Goal: Communication & Community: Answer question/provide support

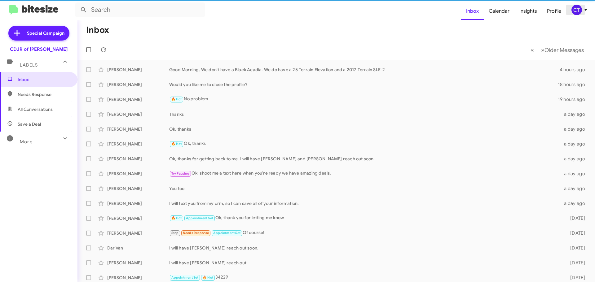
click at [583, 10] on icon at bounding box center [585, 9] width 7 height 7
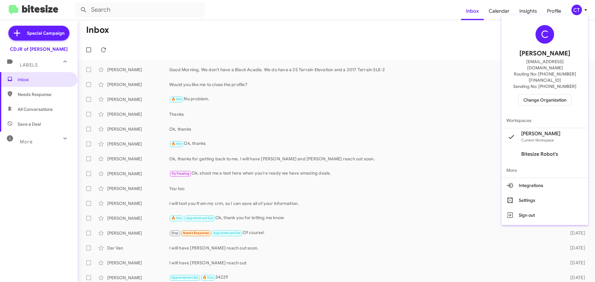
click at [552, 95] on button "Change Organization" at bounding box center [545, 100] width 53 height 11
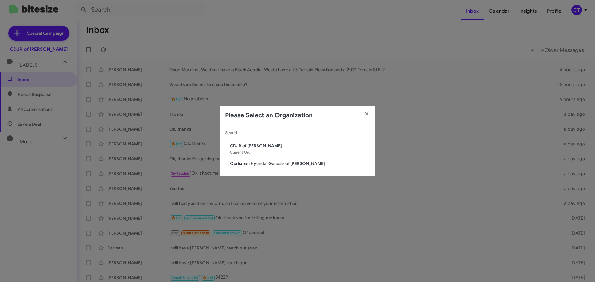
click at [271, 164] on span "Ourisman Hyundai Genesis of [PERSON_NAME]" at bounding box center [300, 164] width 140 height 6
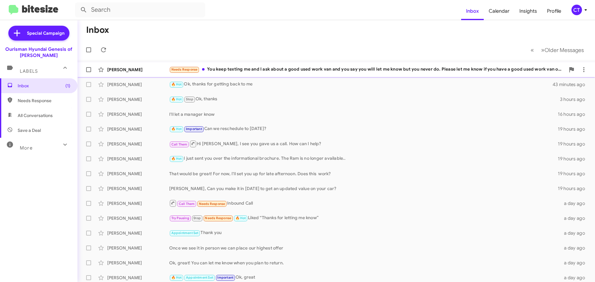
click at [280, 72] on div "Needs Response You keep texting me and I ask about a good used work van and you…" at bounding box center [367, 69] width 396 height 7
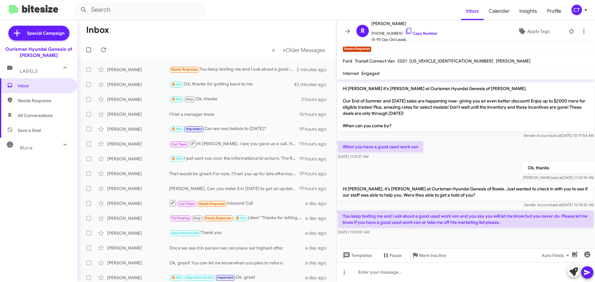
scroll to position [119, 0]
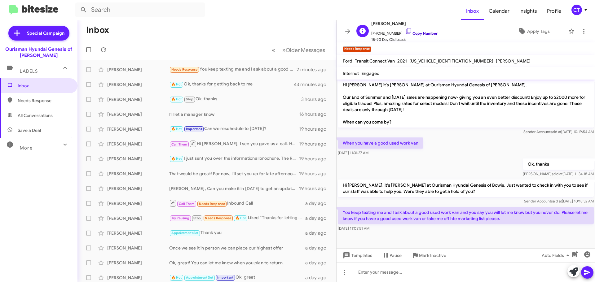
click at [405, 31] on icon at bounding box center [408, 30] width 7 height 7
click at [584, 29] on icon at bounding box center [584, 31] width 1 height 5
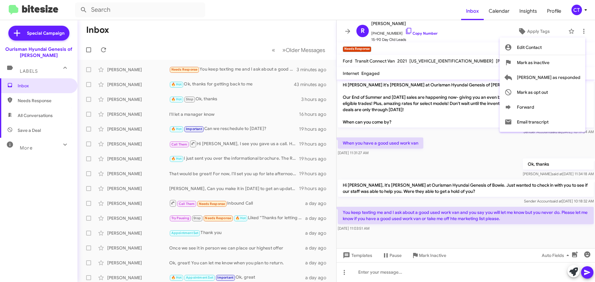
click at [454, 153] on div at bounding box center [297, 141] width 595 height 282
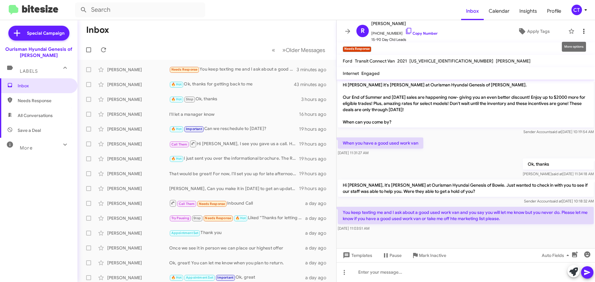
click at [581, 27] on button at bounding box center [584, 31] width 12 height 12
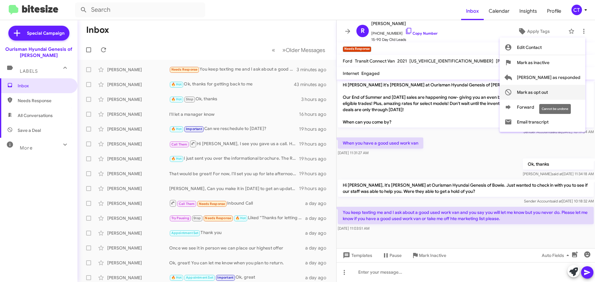
click at [547, 93] on span "Mark as opt out" at bounding box center [532, 92] width 31 height 15
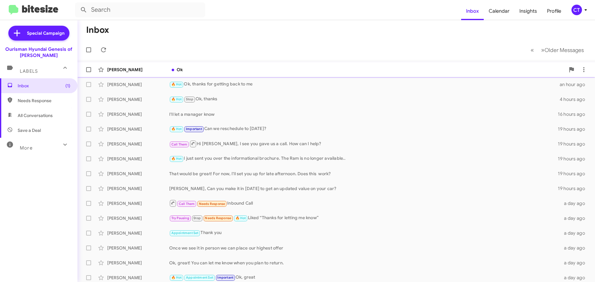
click at [248, 66] on div "Wily Aguilar Ok 8 minutes ago" at bounding box center [336, 70] width 508 height 12
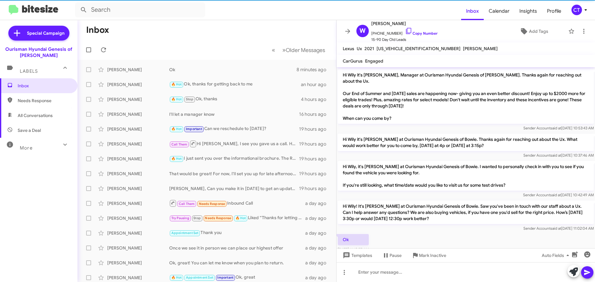
scroll to position [188, 0]
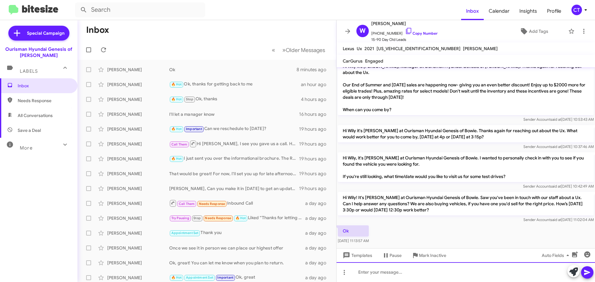
click at [386, 277] on div at bounding box center [466, 273] width 259 height 20
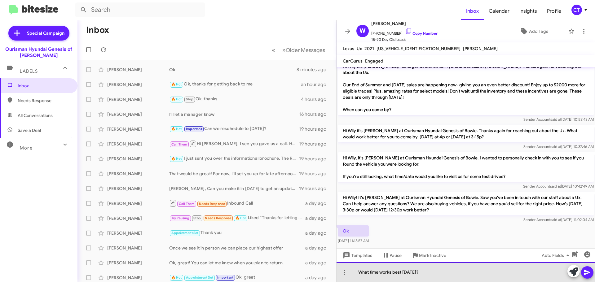
click at [593, 270] on div "What time works best tomorrow?" at bounding box center [466, 273] width 259 height 20
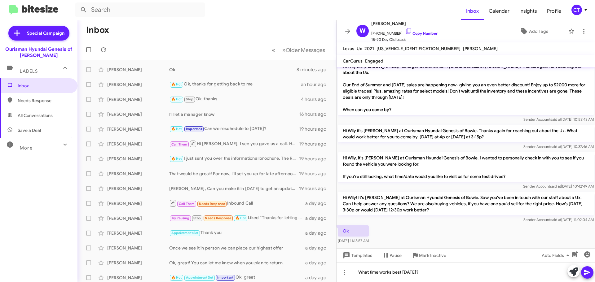
click at [587, 274] on icon at bounding box center [587, 272] width 6 height 5
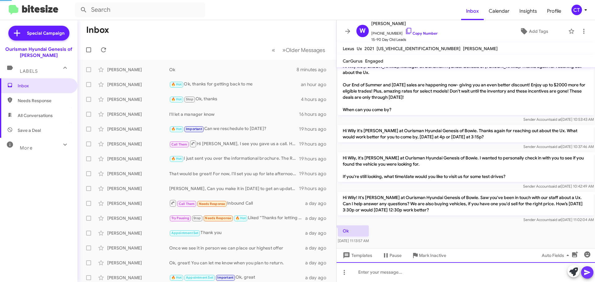
scroll to position [0, 0]
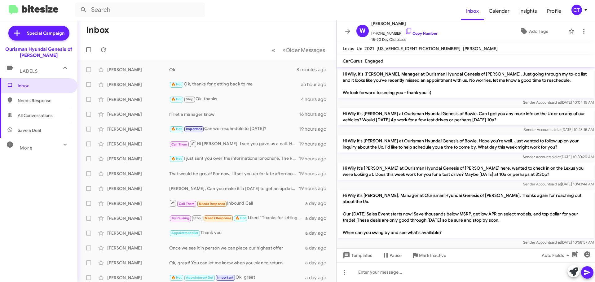
click at [581, 9] on div "CT" at bounding box center [577, 10] width 11 height 11
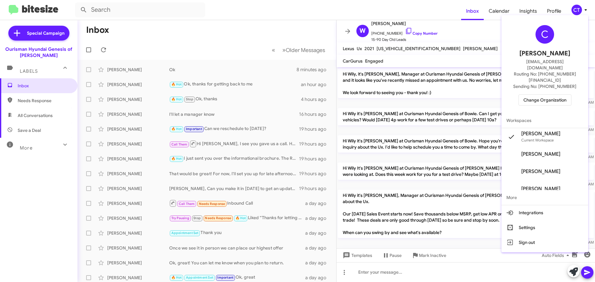
click at [541, 95] on span "Change Organization" at bounding box center [545, 100] width 43 height 11
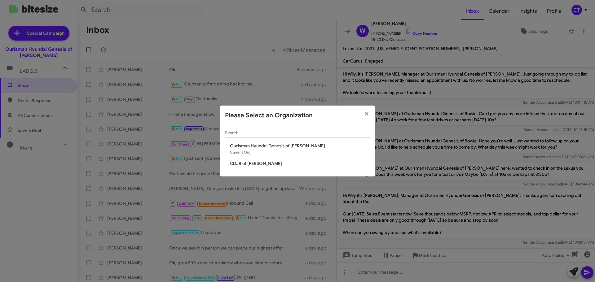
click at [266, 164] on span "CDJR of [PERSON_NAME]" at bounding box center [300, 164] width 140 height 6
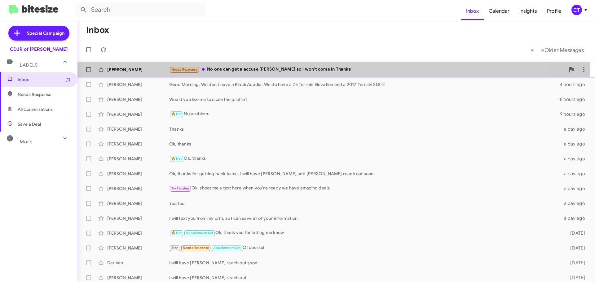
click at [254, 71] on div "Needs Response No one can get a accuse [PERSON_NAME] so i won't come in Thanks" at bounding box center [367, 69] width 396 height 7
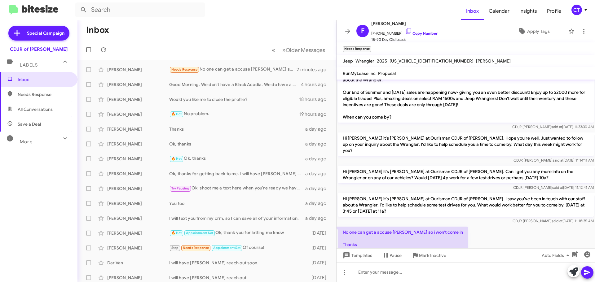
scroll to position [19, 0]
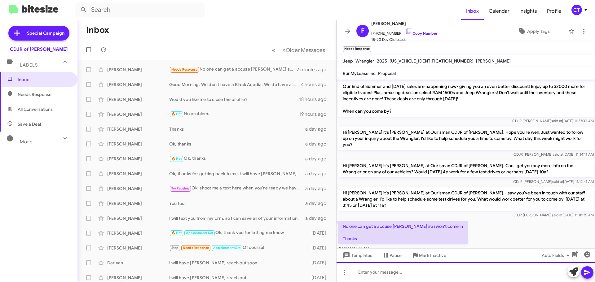
click at [379, 272] on div at bounding box center [466, 273] width 259 height 20
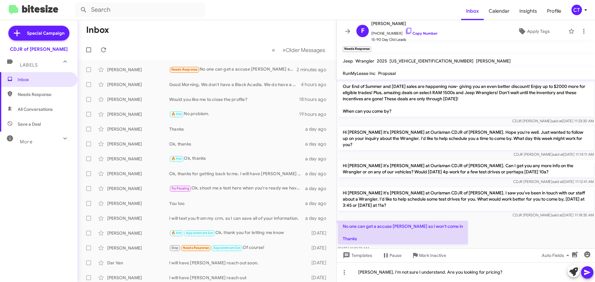
click at [588, 276] on icon at bounding box center [587, 272] width 7 height 7
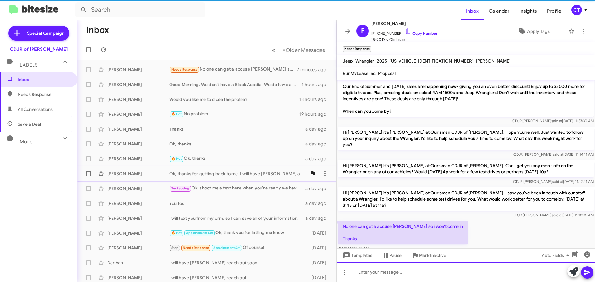
scroll to position [41, 0]
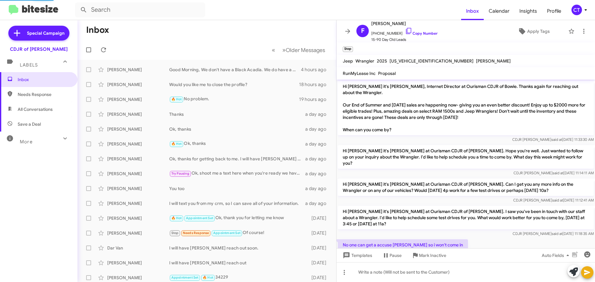
scroll to position [27, 0]
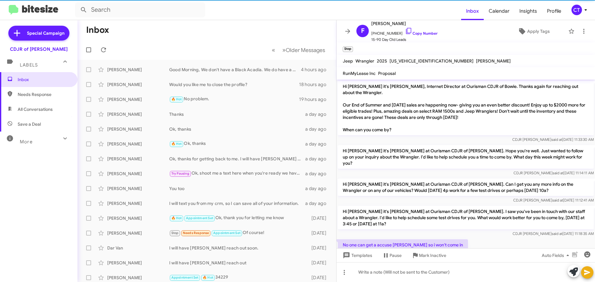
scroll to position [64, 0]
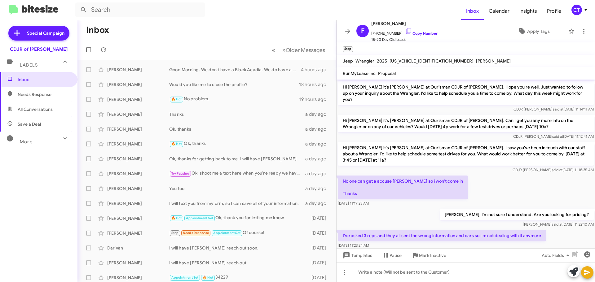
click at [577, 14] on div "CT" at bounding box center [577, 10] width 11 height 11
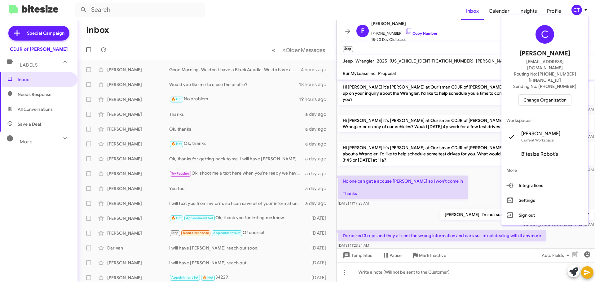
click at [446, 174] on div at bounding box center [297, 141] width 595 height 282
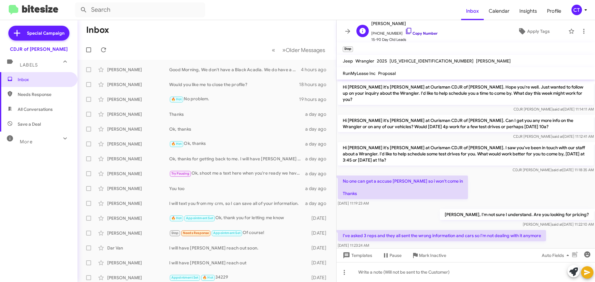
click at [405, 31] on icon at bounding box center [408, 30] width 7 height 7
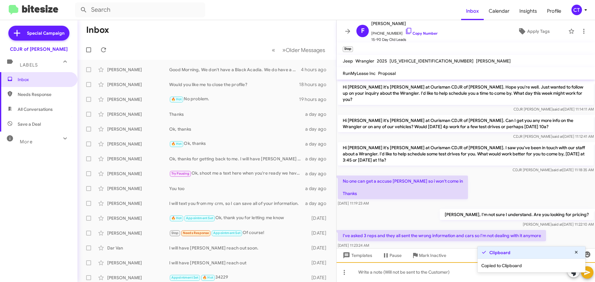
click at [409, 275] on div at bounding box center [466, 273] width 259 height 20
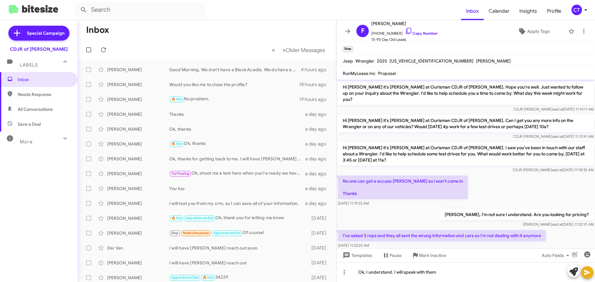
click at [588, 271] on icon at bounding box center [587, 272] width 7 height 7
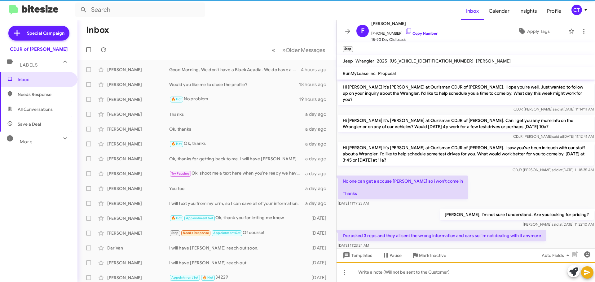
scroll to position [0, 0]
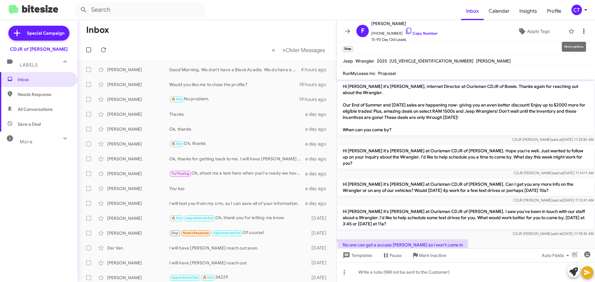
click at [583, 30] on icon at bounding box center [583, 31] width 7 height 7
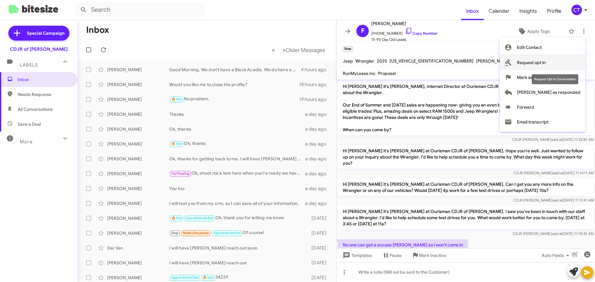
click at [546, 66] on span "Request opt in" at bounding box center [531, 62] width 29 height 15
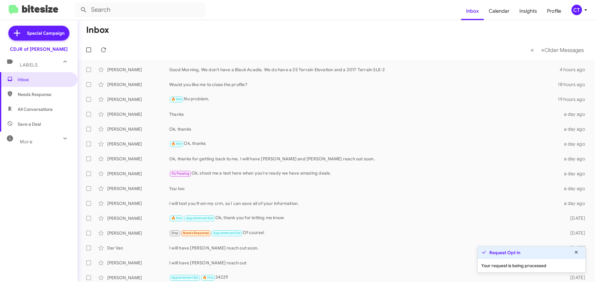
click at [510, 256] on div "Request Opt In" at bounding box center [532, 253] width 108 height 12
click at [496, 266] on div "Your request is being processed" at bounding box center [532, 266] width 108 height 14
click at [505, 251] on strong "Request Opt In" at bounding box center [505, 253] width 31 height 6
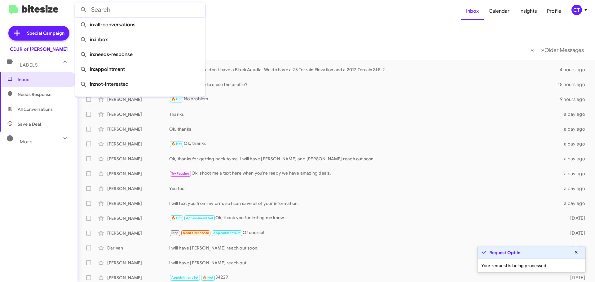
click at [163, 15] on input "text" at bounding box center [140, 9] width 130 height 15
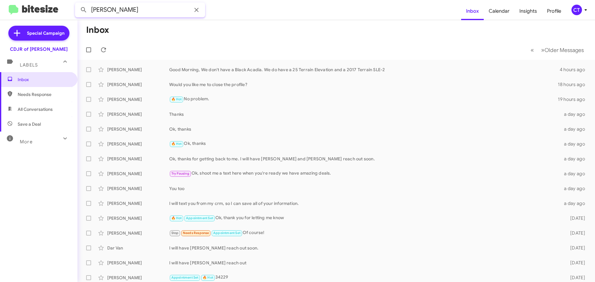
type input "[PERSON_NAME]"
click at [78, 4] on button at bounding box center [84, 10] width 12 height 12
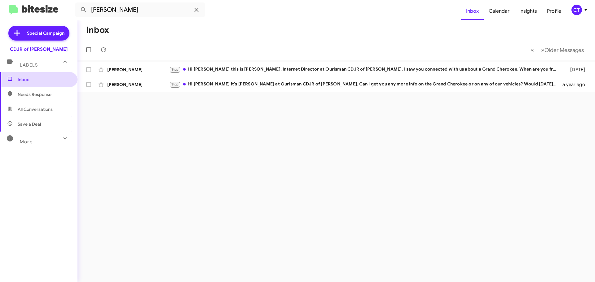
click at [27, 79] on span "Inbox" at bounding box center [44, 80] width 53 height 6
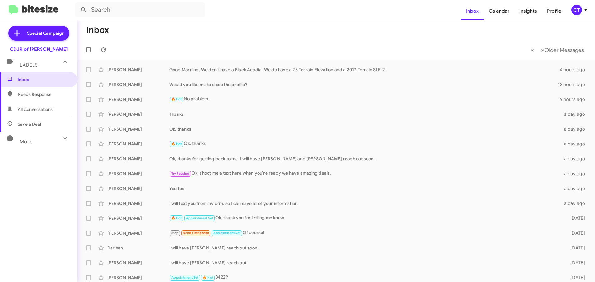
click at [39, 97] on span "Needs Response" at bounding box center [44, 94] width 53 height 6
type input "in:needs-response"
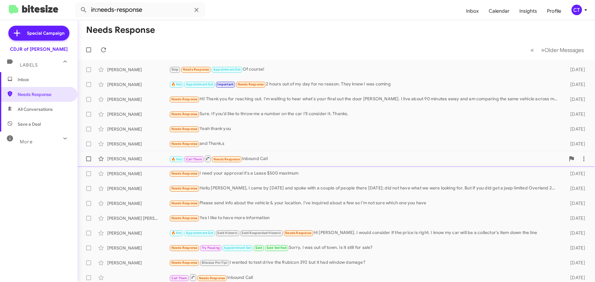
scroll to position [78, 0]
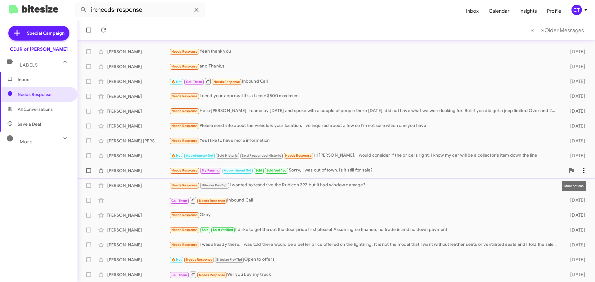
click at [580, 168] on icon at bounding box center [583, 170] width 7 height 7
click at [577, 198] on span "[PERSON_NAME] as responded" at bounding box center [549, 201] width 64 height 15
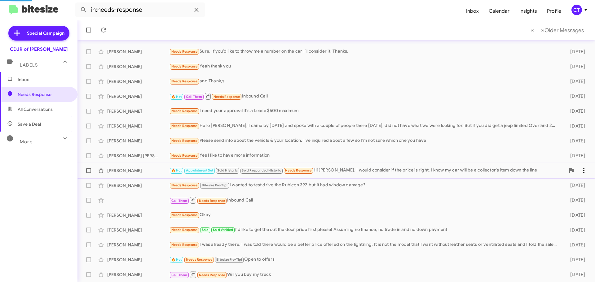
scroll to position [63, 0]
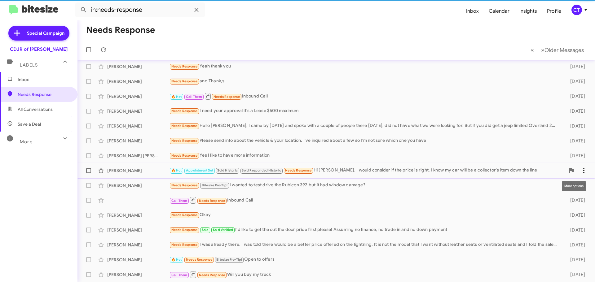
click at [580, 171] on icon at bounding box center [583, 170] width 7 height 7
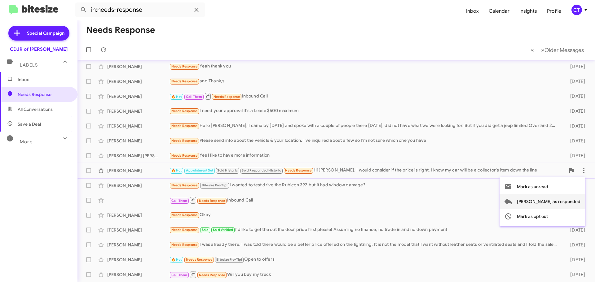
click at [566, 200] on span "[PERSON_NAME] as responded" at bounding box center [549, 201] width 64 height 15
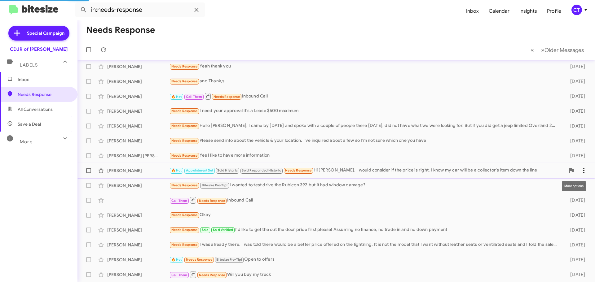
click at [584, 172] on icon at bounding box center [584, 170] width 1 height 5
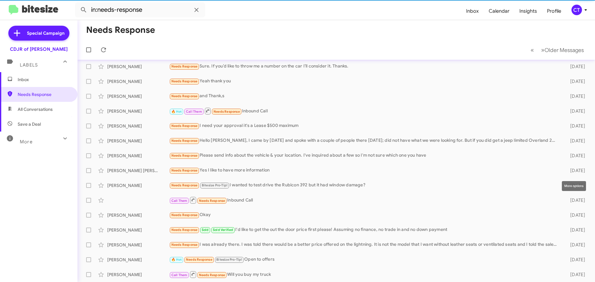
scroll to position [48, 0]
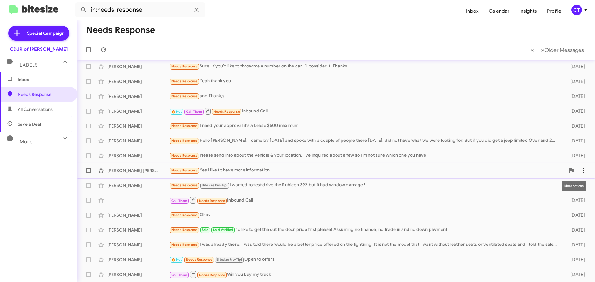
click at [584, 172] on icon at bounding box center [584, 170] width 1 height 5
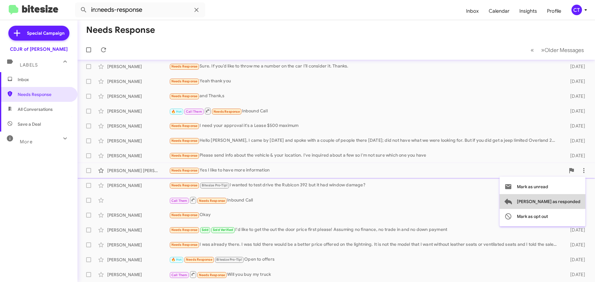
click at [571, 198] on span "[PERSON_NAME] as responded" at bounding box center [549, 201] width 64 height 15
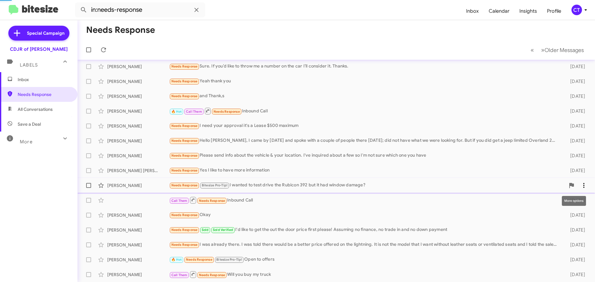
scroll to position [33, 0]
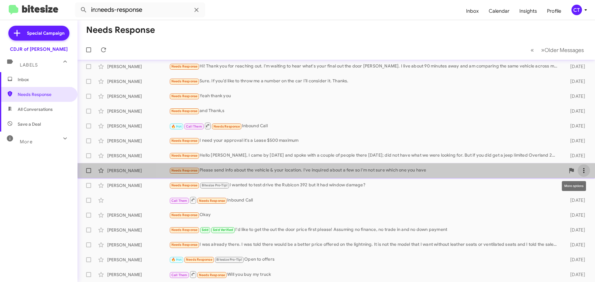
click at [584, 172] on icon at bounding box center [584, 170] width 1 height 5
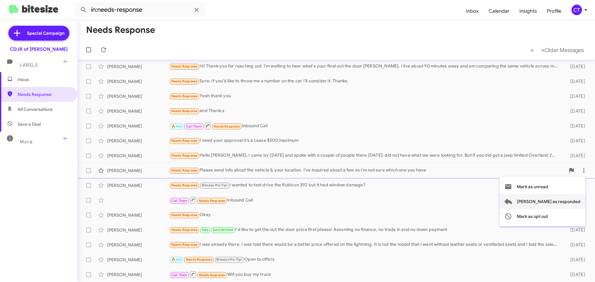
click at [572, 199] on span "[PERSON_NAME] as responded" at bounding box center [549, 201] width 64 height 15
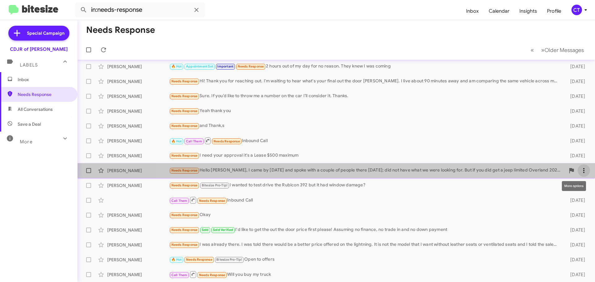
click at [580, 172] on icon at bounding box center [583, 170] width 7 height 7
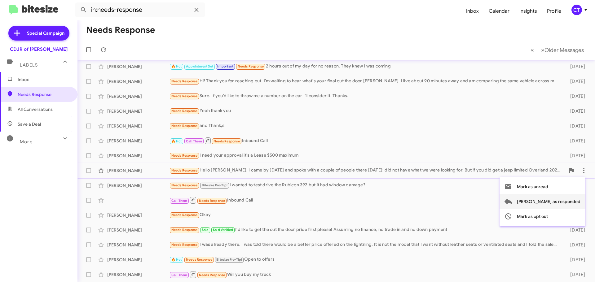
click at [565, 198] on span "[PERSON_NAME] as responded" at bounding box center [549, 201] width 64 height 15
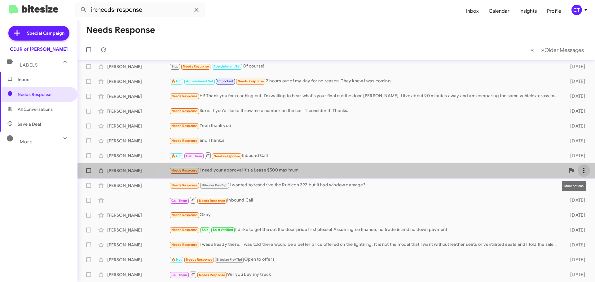
click at [580, 173] on icon at bounding box center [583, 170] width 7 height 7
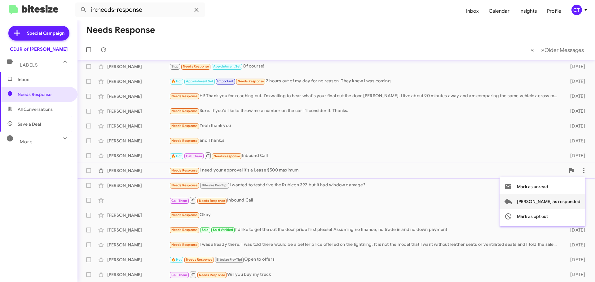
click at [572, 203] on span "[PERSON_NAME] as responded" at bounding box center [549, 201] width 64 height 15
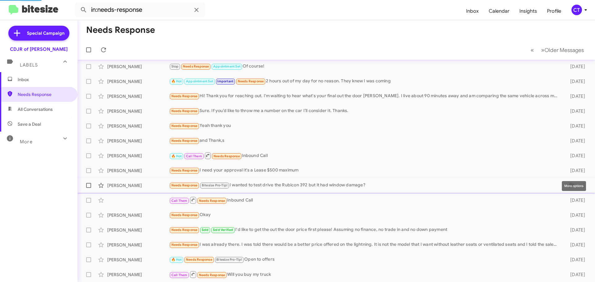
scroll to position [0, 0]
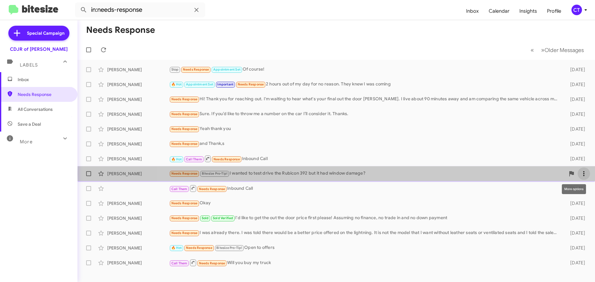
click at [583, 174] on icon at bounding box center [583, 173] width 7 height 7
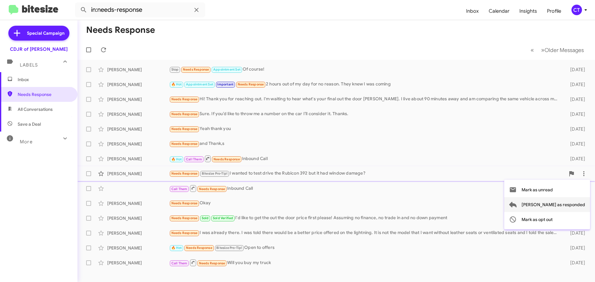
click at [567, 201] on span "[PERSON_NAME] as responded" at bounding box center [554, 205] width 64 height 15
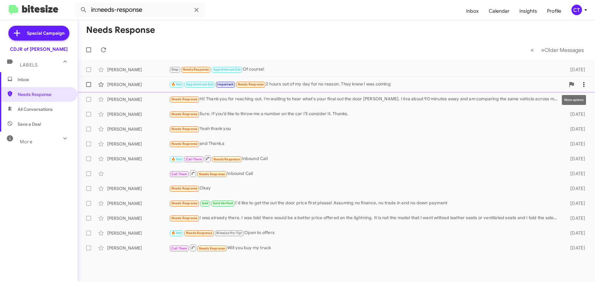
click at [584, 86] on icon at bounding box center [583, 84] width 7 height 7
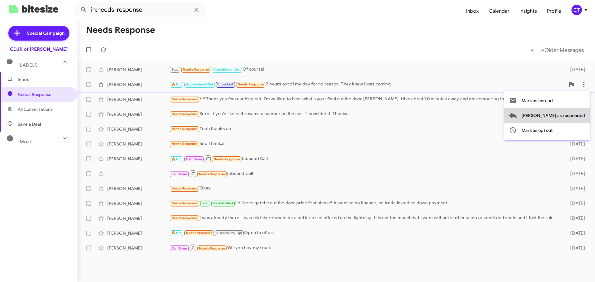
click at [572, 119] on span "[PERSON_NAME] as responded" at bounding box center [554, 115] width 64 height 15
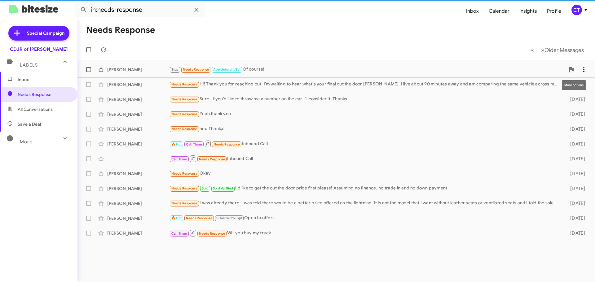
click at [583, 69] on icon at bounding box center [583, 69] width 7 height 7
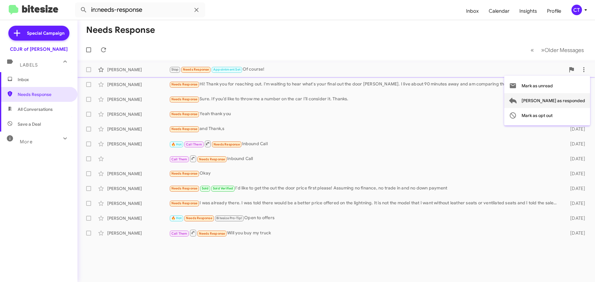
click at [561, 98] on span "[PERSON_NAME] as responded" at bounding box center [554, 100] width 64 height 15
click at [584, 84] on icon at bounding box center [583, 84] width 7 height 7
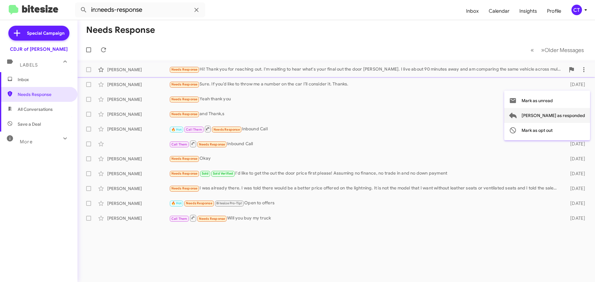
click at [558, 112] on span "[PERSON_NAME] as responded" at bounding box center [554, 115] width 64 height 15
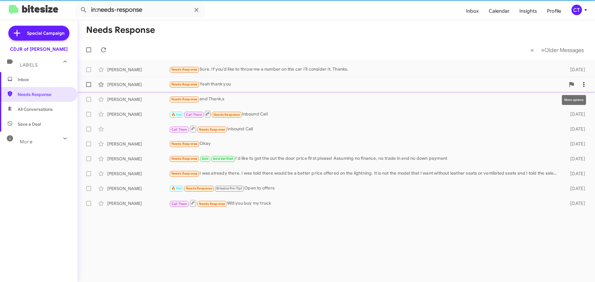
click at [585, 83] on icon at bounding box center [583, 84] width 7 height 7
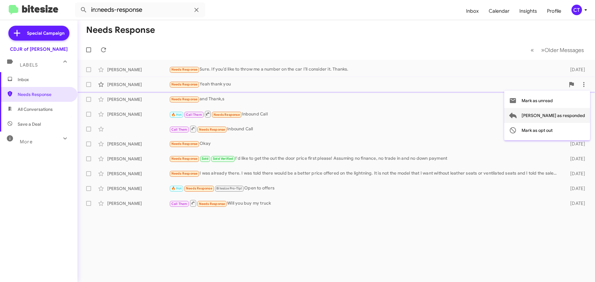
click at [566, 114] on span "[PERSON_NAME] as responded" at bounding box center [554, 115] width 64 height 15
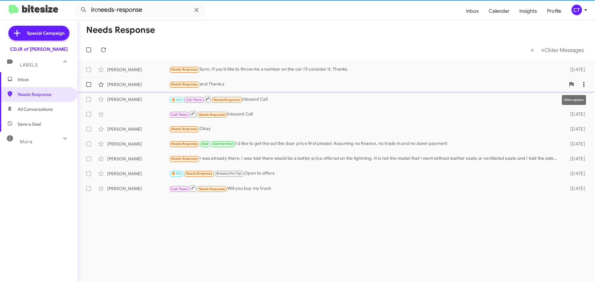
click at [584, 88] on icon at bounding box center [583, 84] width 7 height 7
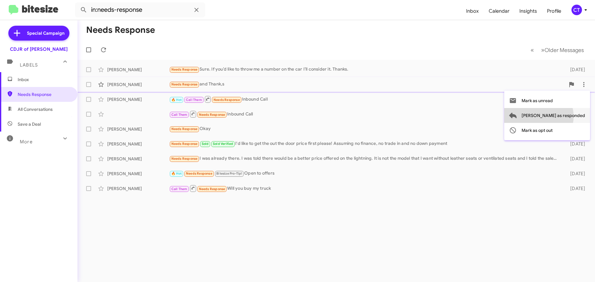
click at [564, 117] on span "[PERSON_NAME] as responded" at bounding box center [554, 115] width 64 height 15
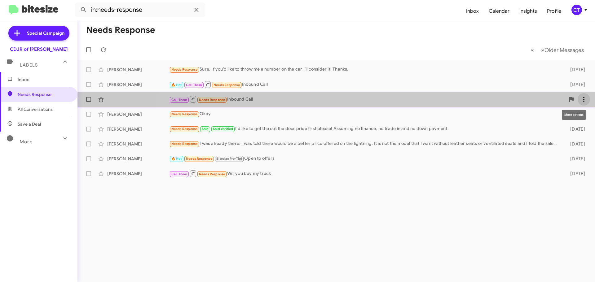
click at [584, 100] on icon at bounding box center [584, 99] width 1 height 5
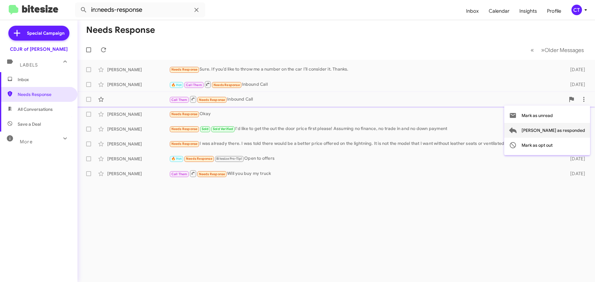
click at [565, 127] on span "[PERSON_NAME] as responded" at bounding box center [554, 130] width 64 height 15
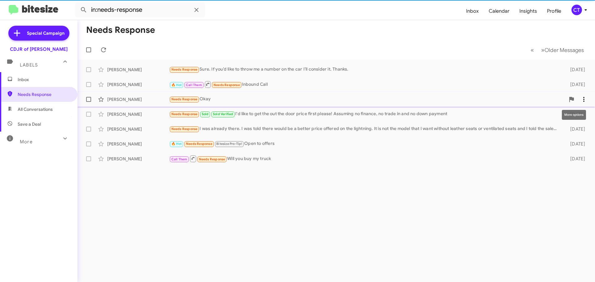
click at [585, 99] on icon at bounding box center [583, 99] width 7 height 7
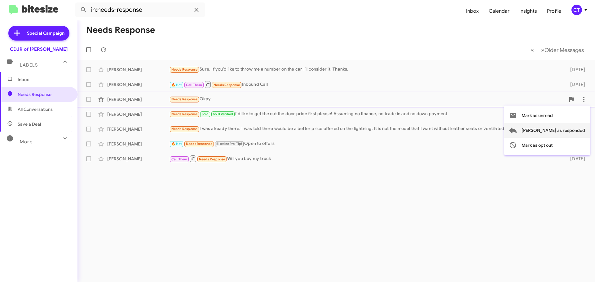
click at [562, 125] on span "[PERSON_NAME] as responded" at bounding box center [554, 130] width 64 height 15
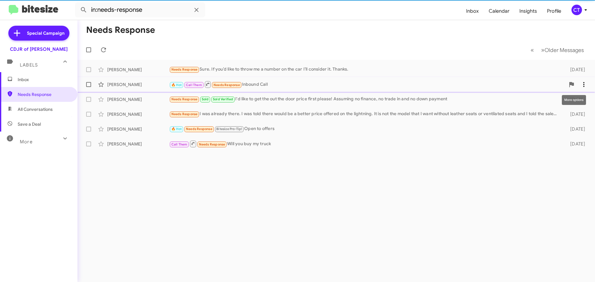
click at [584, 87] on icon at bounding box center [583, 84] width 7 height 7
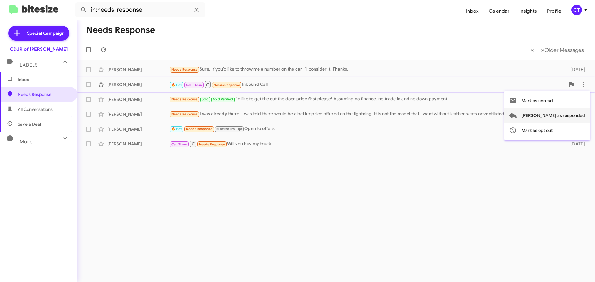
click at [561, 115] on span "[PERSON_NAME] as responded" at bounding box center [554, 115] width 64 height 15
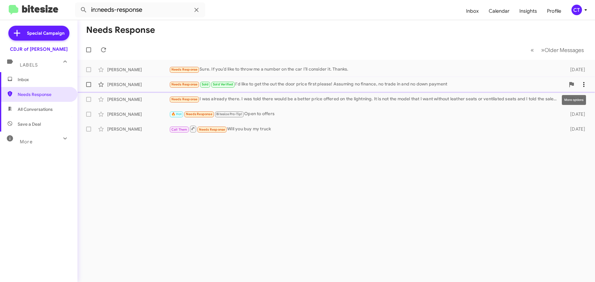
click at [584, 87] on icon at bounding box center [584, 84] width 1 height 5
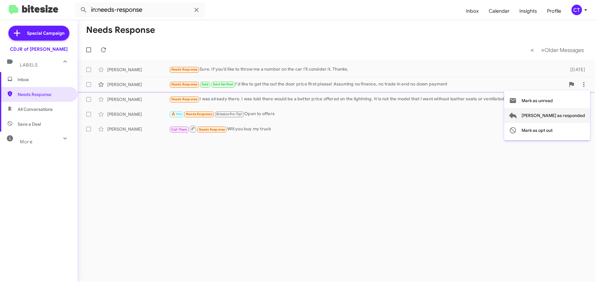
click at [556, 115] on span "[PERSON_NAME] as responded" at bounding box center [554, 115] width 64 height 15
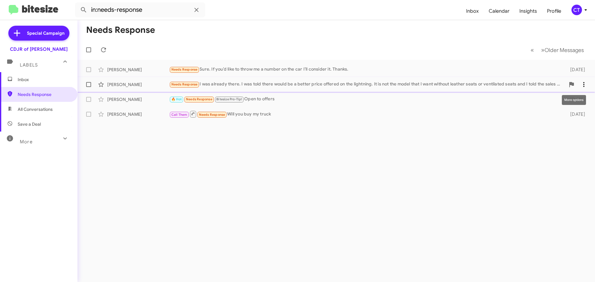
click at [585, 85] on icon at bounding box center [583, 84] width 7 height 7
click at [562, 111] on span "[PERSON_NAME] as responded" at bounding box center [554, 115] width 64 height 15
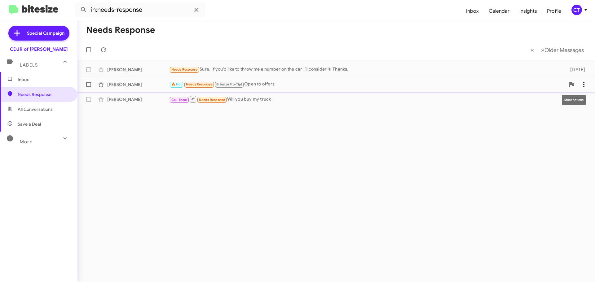
click at [586, 83] on icon at bounding box center [583, 84] width 7 height 7
click at [564, 111] on span "[PERSON_NAME] as responded" at bounding box center [554, 115] width 64 height 15
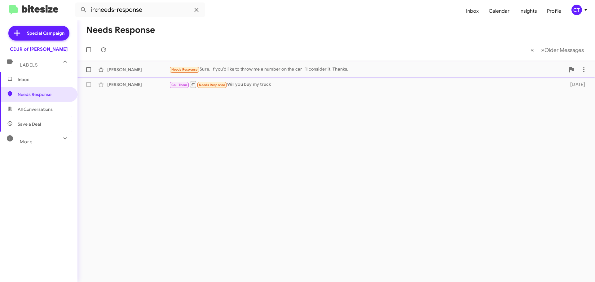
click at [227, 74] on div "[PERSON_NAME] Needs Response Sure. If you’d like to throw me a number on the ca…" at bounding box center [336, 70] width 508 height 12
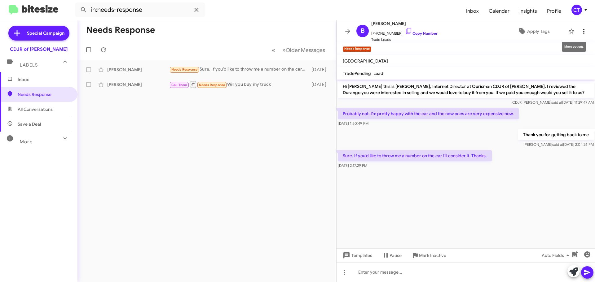
click at [581, 27] on button at bounding box center [584, 31] width 12 height 12
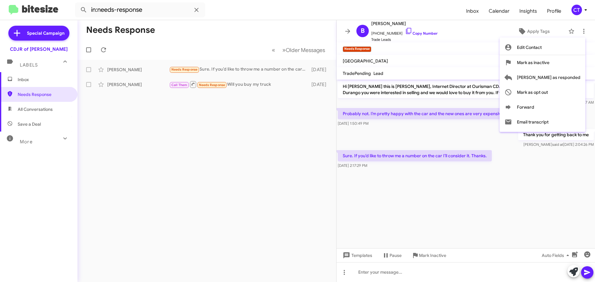
click at [420, 191] on div at bounding box center [297, 141] width 595 height 282
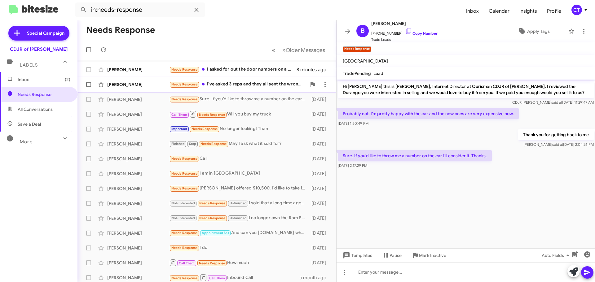
click at [225, 89] on div "[PERSON_NAME] Needs Response I've asked 3 reps and they all sent the wrong info…" at bounding box center [206, 84] width 249 height 12
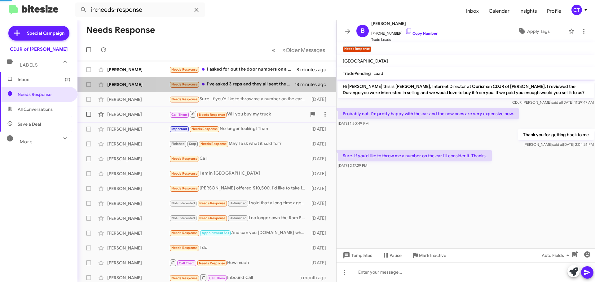
scroll to position [118, 0]
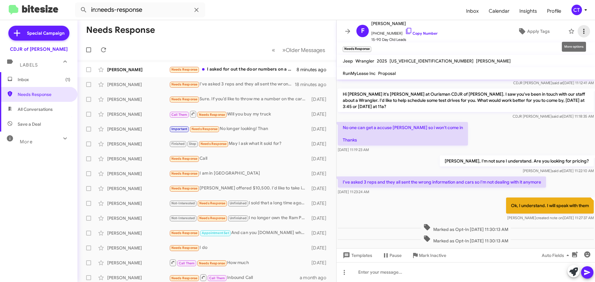
click at [583, 32] on icon at bounding box center [583, 31] width 7 height 7
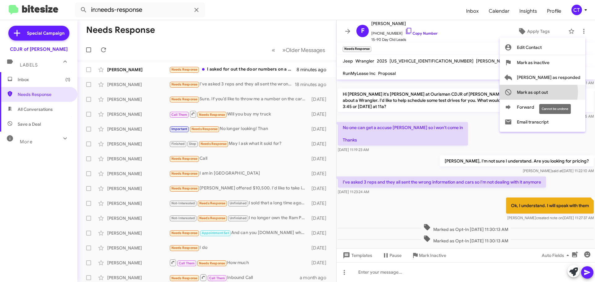
click at [548, 92] on span "Mark as opt out" at bounding box center [532, 92] width 31 height 15
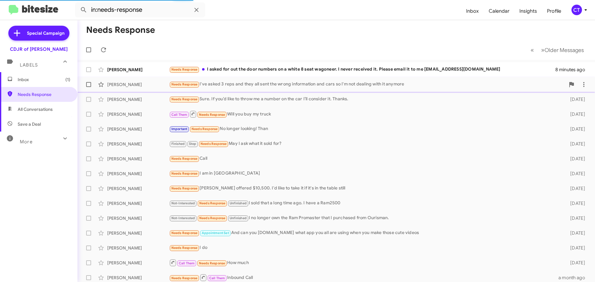
click at [422, 87] on div "Needs Response I've asked 3 reps and they all sent the wrong information and ca…" at bounding box center [367, 84] width 396 height 7
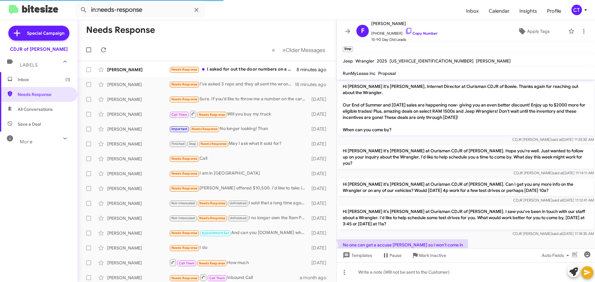
scroll to position [118, 0]
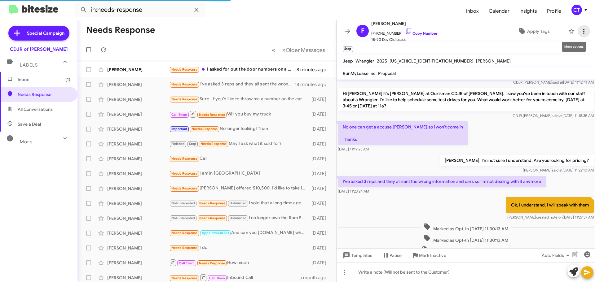
click at [580, 31] on icon at bounding box center [583, 31] width 7 height 7
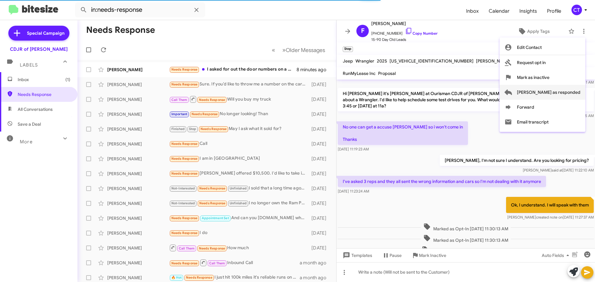
click at [577, 95] on span "[PERSON_NAME] as responded" at bounding box center [549, 92] width 64 height 15
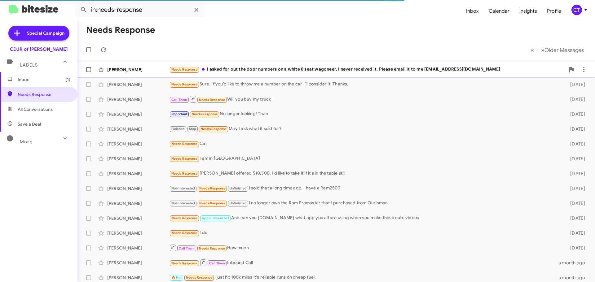
drag, startPoint x: 277, startPoint y: 70, endPoint x: 273, endPoint y: 73, distance: 5.1
click at [277, 70] on div "Needs Response I asked for out the door numbers on a white 8 seat wagoneer. I n…" at bounding box center [367, 69] width 396 height 7
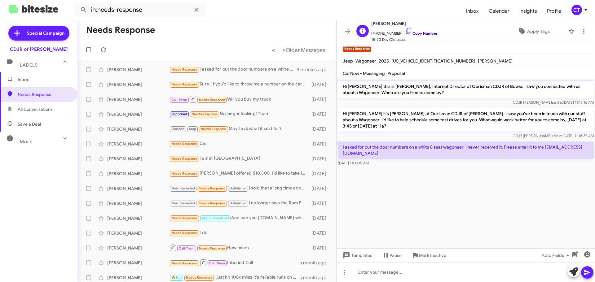
click at [405, 29] on icon at bounding box center [408, 30] width 7 height 7
click at [469, 171] on cdk-virtual-scroll-viewport "Hi [PERSON_NAME] this is [PERSON_NAME], Internet Director at Ourisman CDJR of B…" at bounding box center [466, 164] width 259 height 169
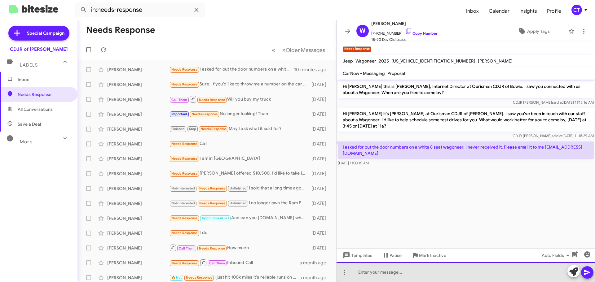
click at [426, 277] on div at bounding box center [466, 273] width 259 height 20
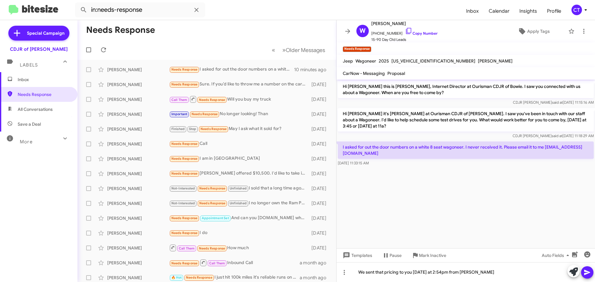
click at [591, 273] on icon at bounding box center [587, 272] width 7 height 7
